Goal: Learn about a topic: Learn about a topic

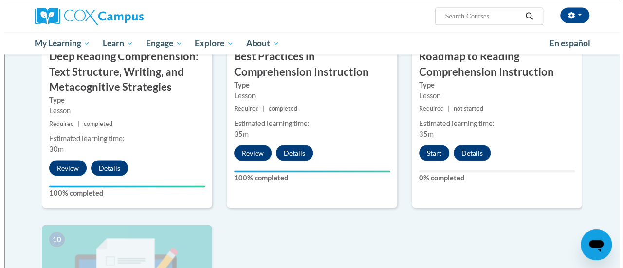
scroll to position [850, 0]
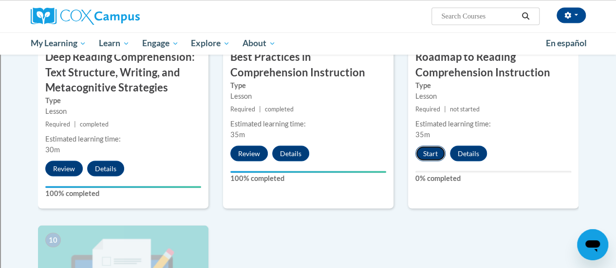
click at [431, 155] on button "Start" at bounding box center [430, 154] width 30 height 16
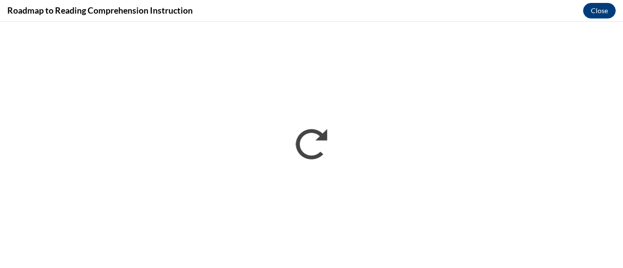
scroll to position [0, 0]
